Goal: Task Accomplishment & Management: Complete application form

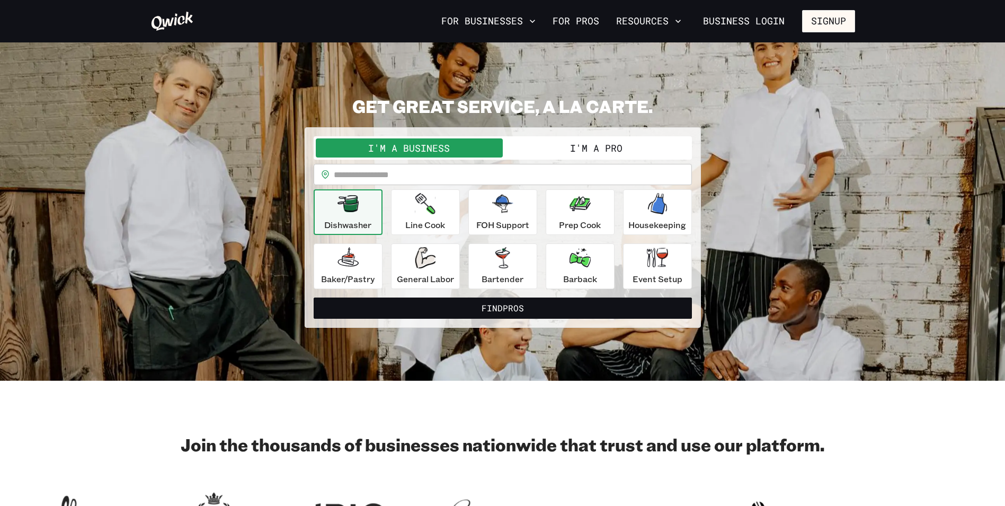
click at [634, 143] on button "I'm a Pro" at bounding box center [596, 147] width 187 height 19
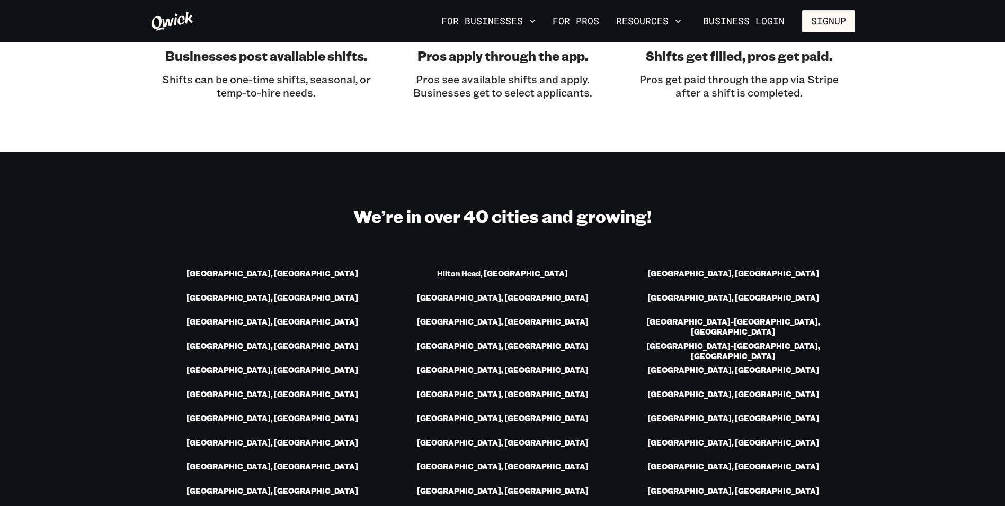
scroll to position [1431, 0]
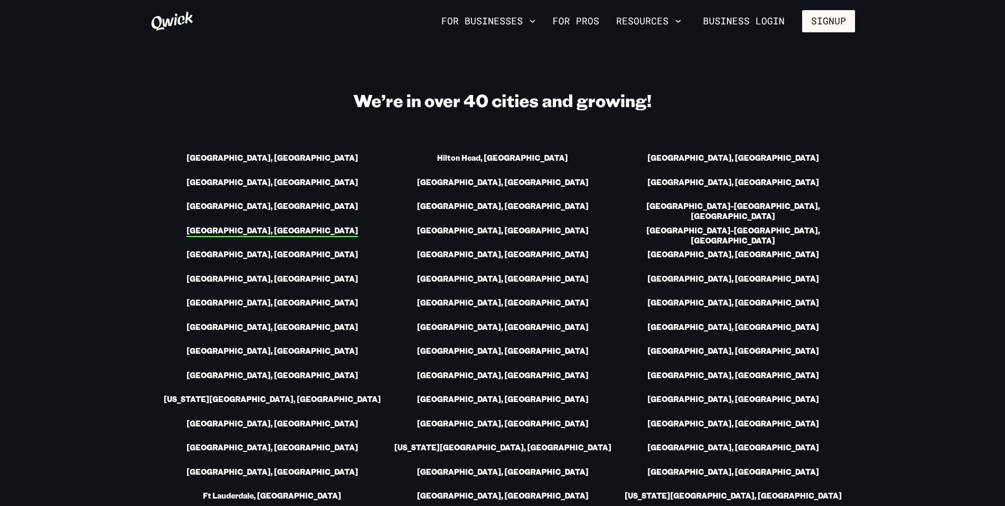
click at [277, 226] on link "[GEOGRAPHIC_DATA], [GEOGRAPHIC_DATA]" at bounding box center [273, 231] width 172 height 11
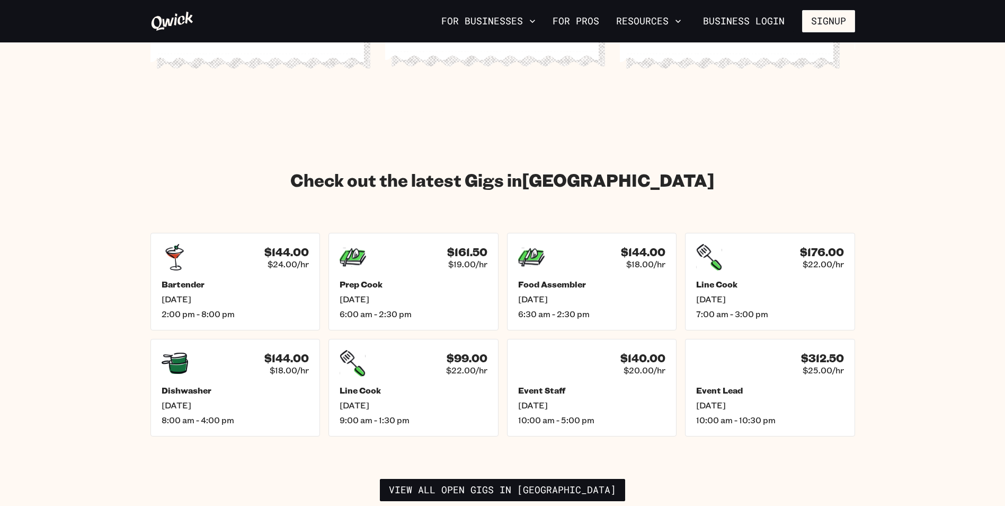
scroll to position [1378, 0]
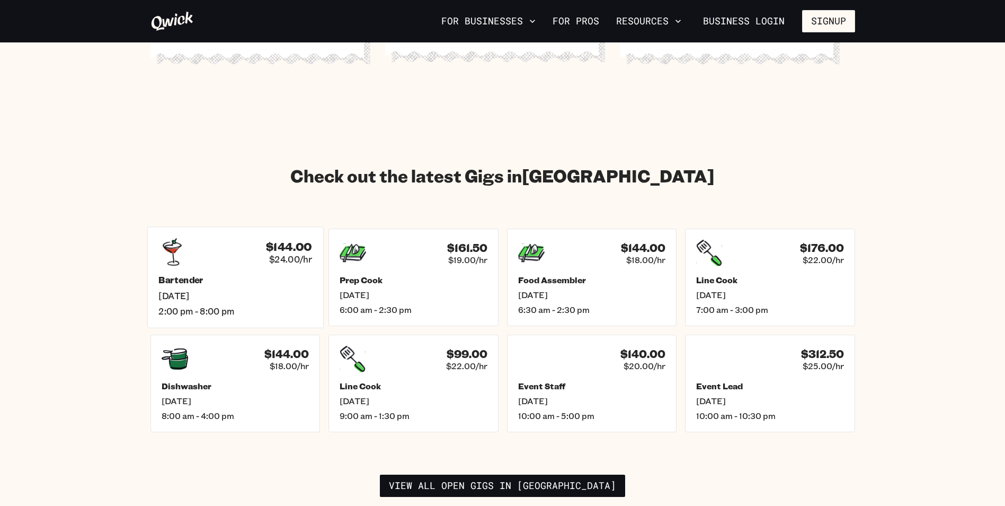
click at [270, 275] on div "Bartender [DATE] 2:00 pm - 8:00 pm" at bounding box center [235, 295] width 154 height 42
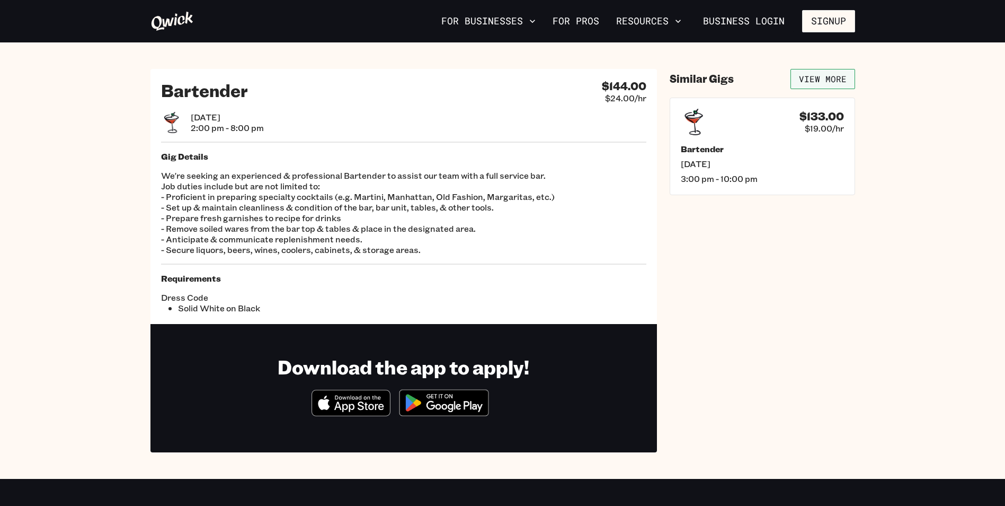
click at [804, 78] on link "View More" at bounding box center [823, 79] width 65 height 20
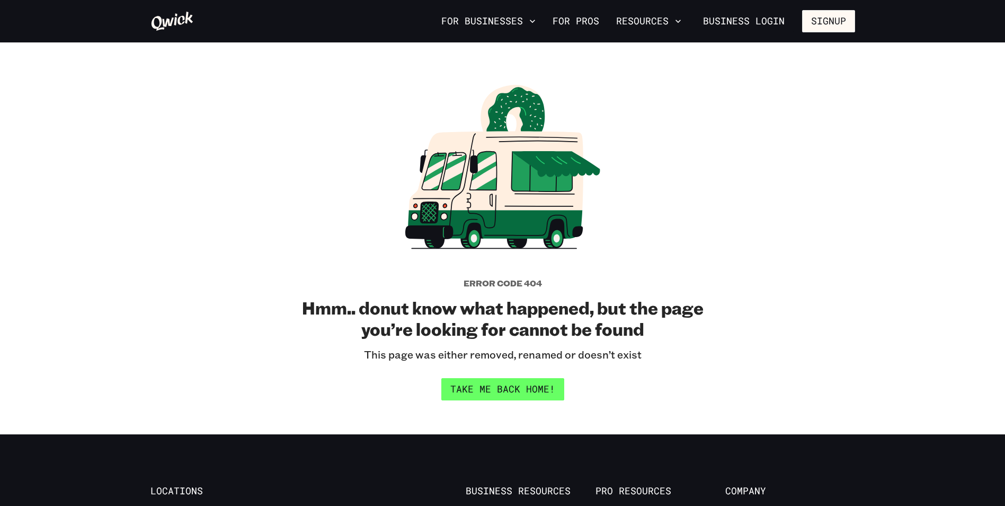
click at [544, 383] on link "Take me back home!" at bounding box center [502, 389] width 123 height 22
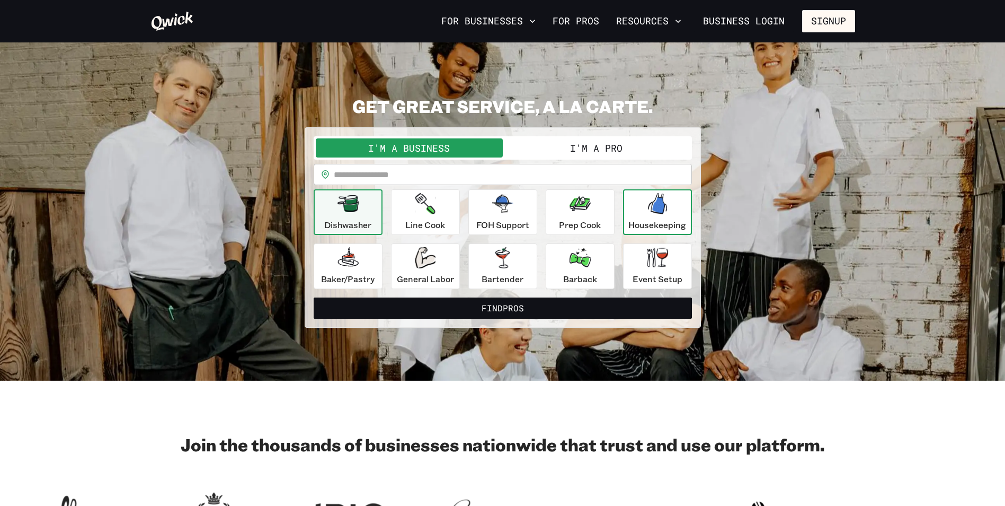
click at [644, 203] on div "Housekeeping" at bounding box center [657, 212] width 58 height 38
click at [592, 142] on button "I'm a Pro" at bounding box center [596, 147] width 187 height 19
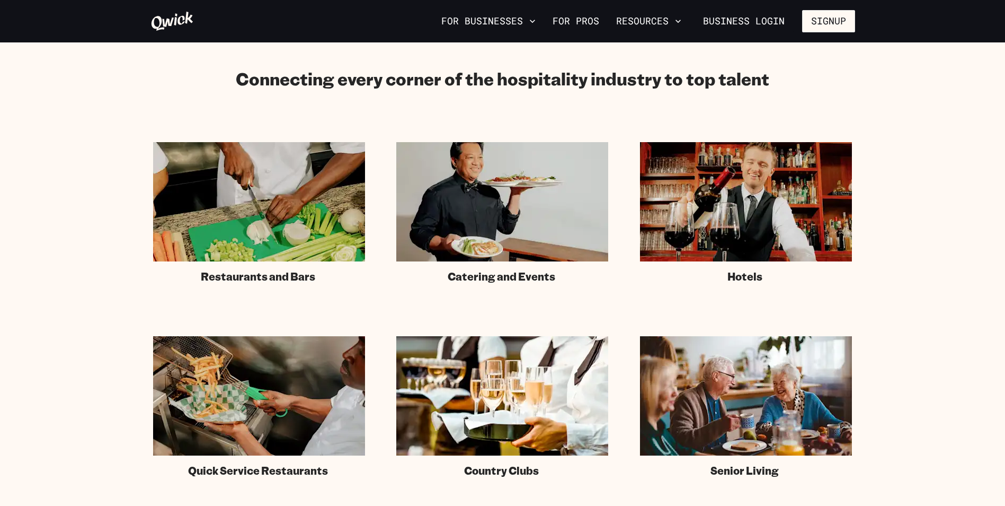
scroll to position [583, 0]
drag, startPoint x: 657, startPoint y: 236, endPoint x: 900, endPoint y: 181, distance: 249.4
click at [900, 181] on section "Connecting every corner of the hospitality industry to top talent Restaurants a…" at bounding box center [502, 272] width 1005 height 515
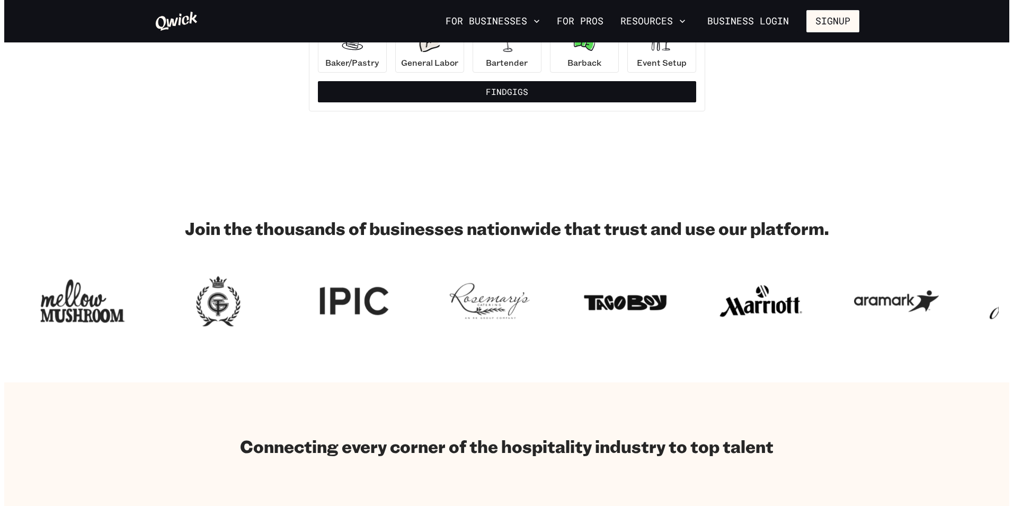
scroll to position [212, 0]
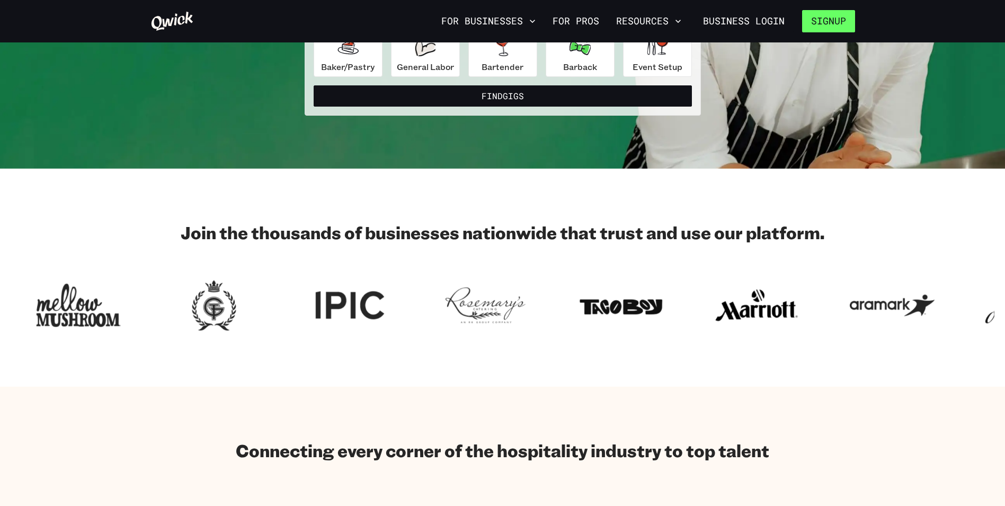
click at [830, 22] on button "Signup" at bounding box center [828, 21] width 53 height 22
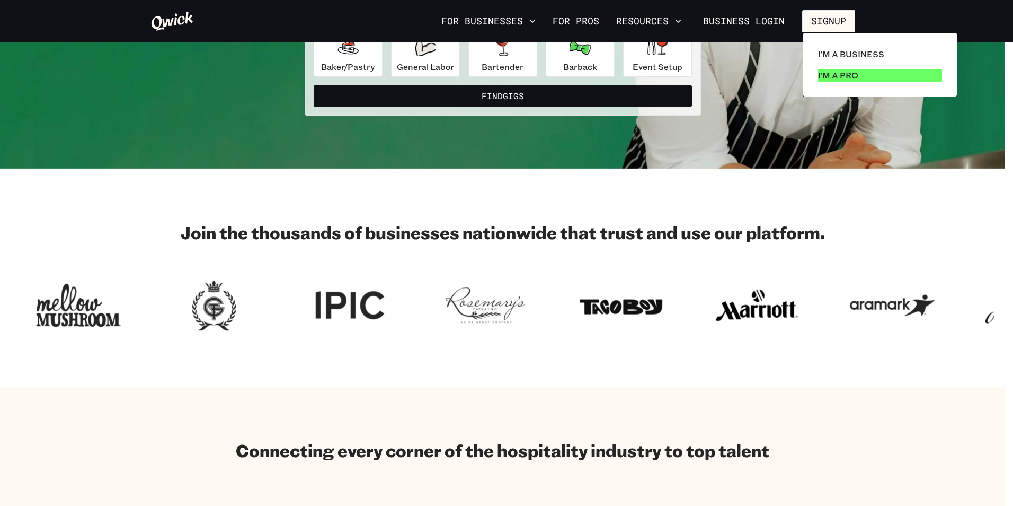
click at [829, 82] on link "I'm a Pro" at bounding box center [880, 75] width 132 height 21
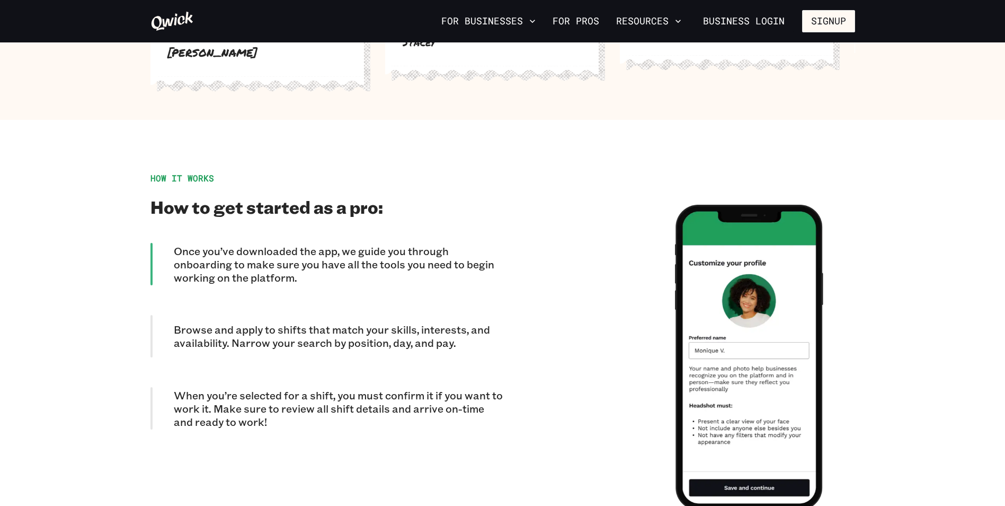
scroll to position [848, 0]
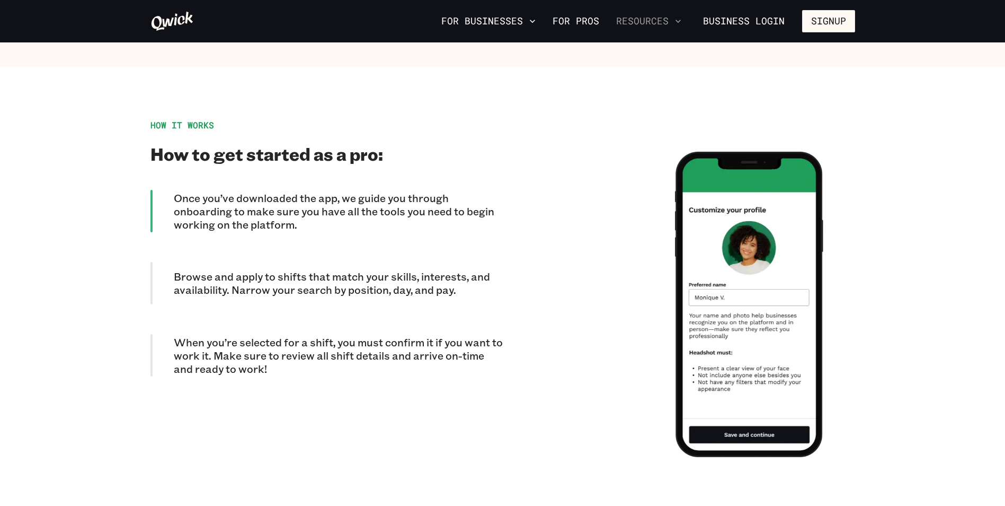
click at [650, 25] on button "Resources" at bounding box center [649, 21] width 74 height 18
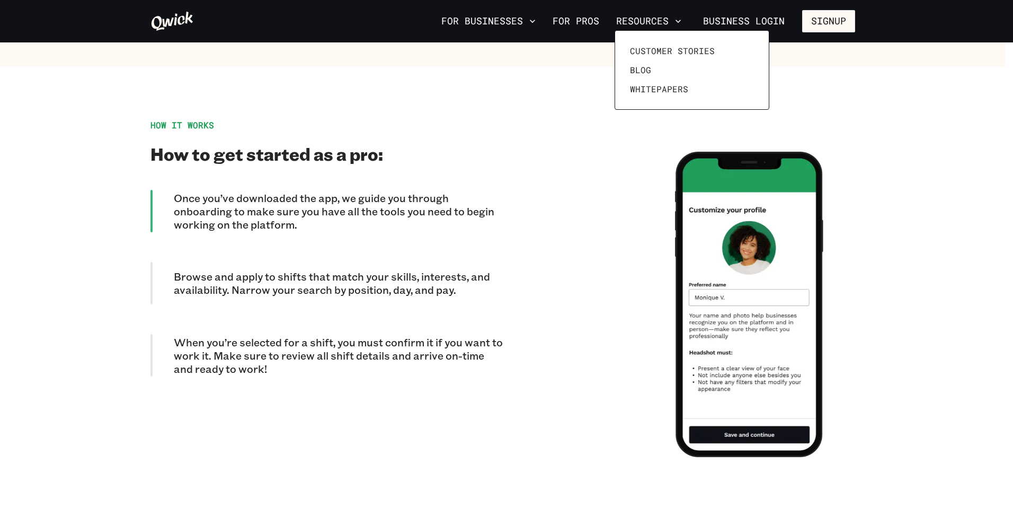
click at [588, 21] on div at bounding box center [506, 253] width 1013 height 506
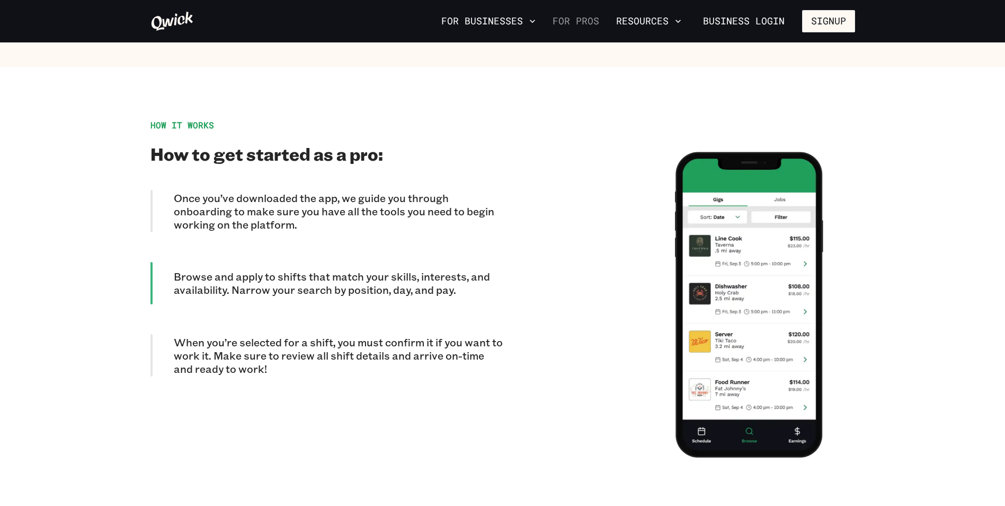
click at [589, 21] on link "For Pros" at bounding box center [575, 21] width 55 height 18
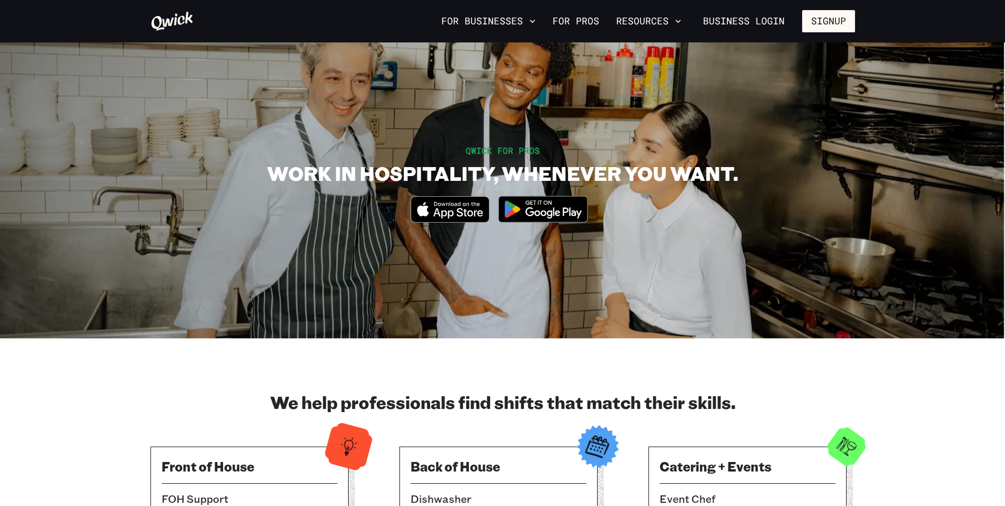
scroll to position [0, 0]
